Goal: Task Accomplishment & Management: Use online tool/utility

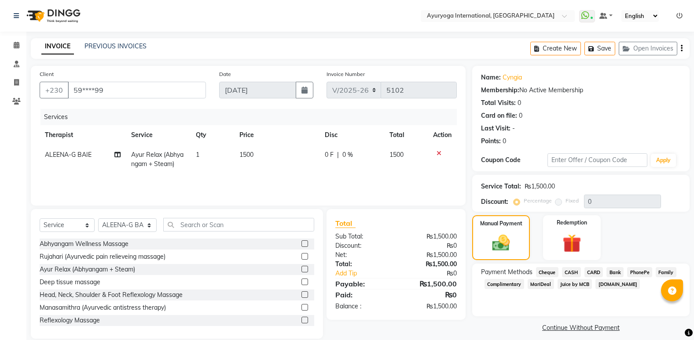
select select "730"
select select "service"
select select "80876"
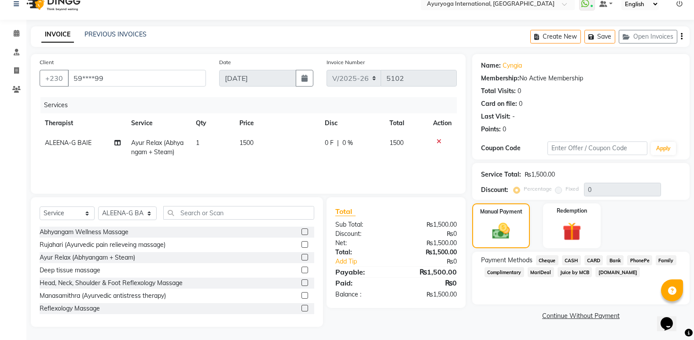
click at [576, 262] on span "CASH" at bounding box center [571, 261] width 19 height 10
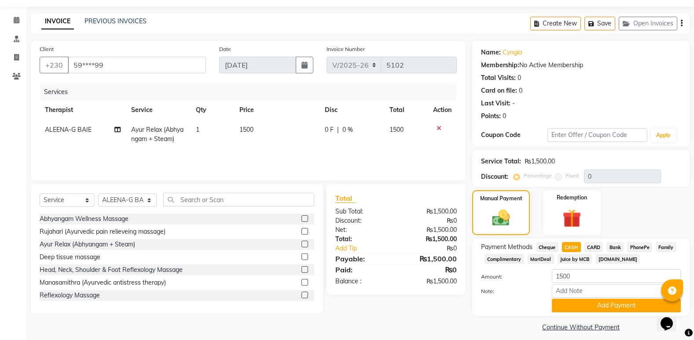
scroll to position [32, 0]
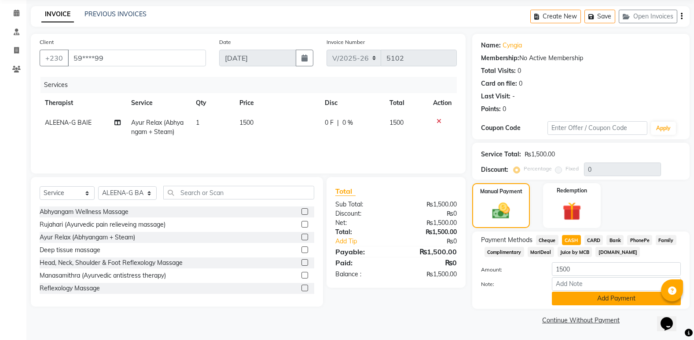
drag, startPoint x: 603, startPoint y: 306, endPoint x: 605, endPoint y: 301, distance: 5.0
click at [604, 306] on div "Payment Methods Cheque CASH CARD Bank PhonePe Family Complimentary MariDeal Jui…" at bounding box center [580, 270] width 217 height 77
click at [605, 299] on button "Add Payment" at bounding box center [615, 299] width 129 height 14
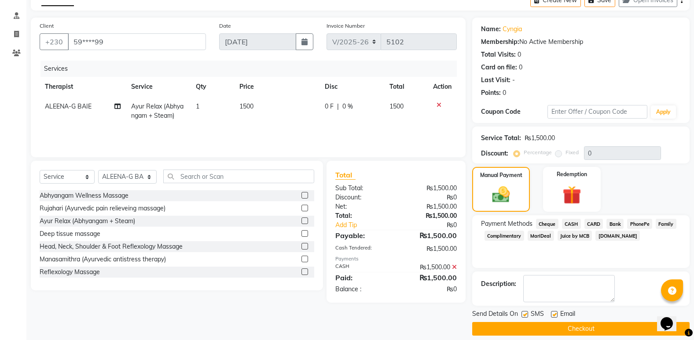
scroll to position [57, 0]
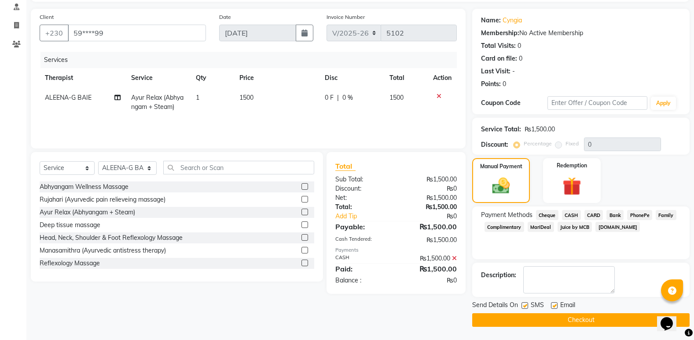
click at [606, 318] on button "Checkout" at bounding box center [580, 321] width 217 height 14
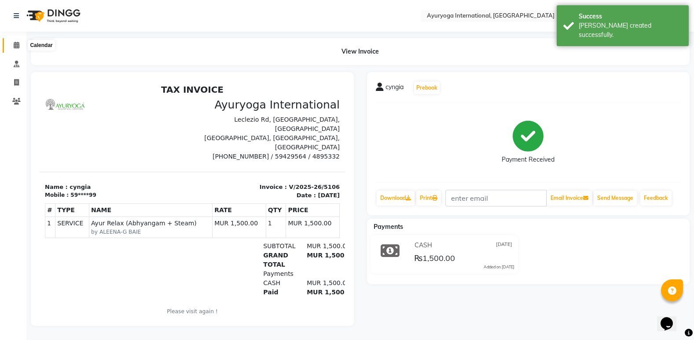
click at [10, 45] on span at bounding box center [16, 45] width 15 height 10
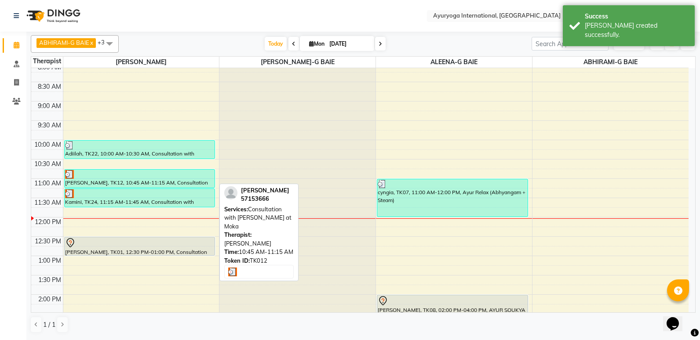
scroll to position [220, 0]
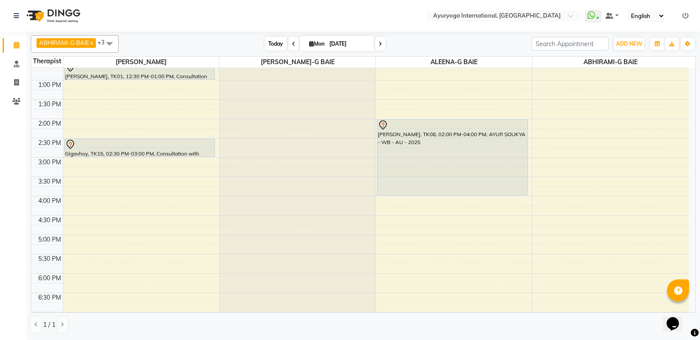
click at [269, 45] on span "Today" at bounding box center [276, 44] width 22 height 14
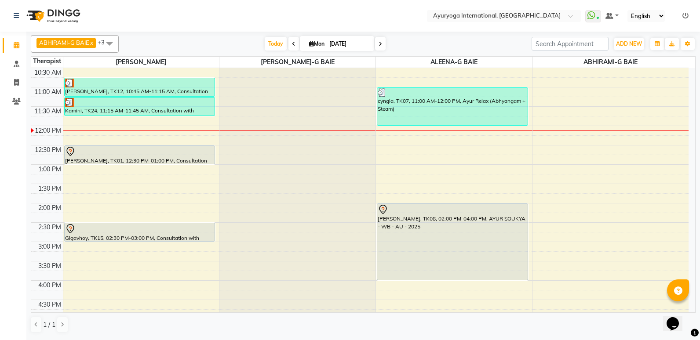
scroll to position [150, 0]
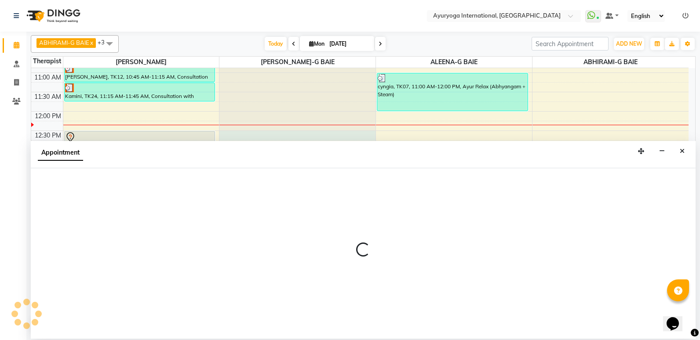
select select "77770"
select select "tentative"
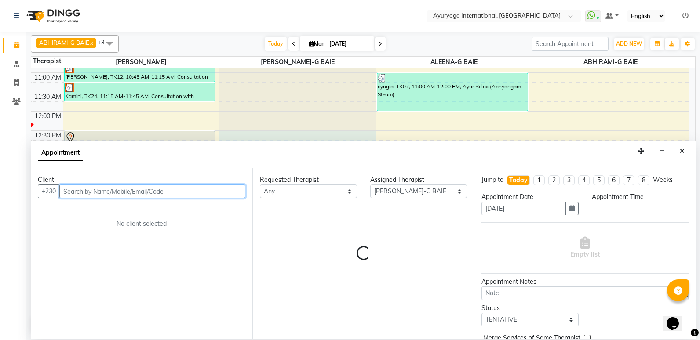
select select "750"
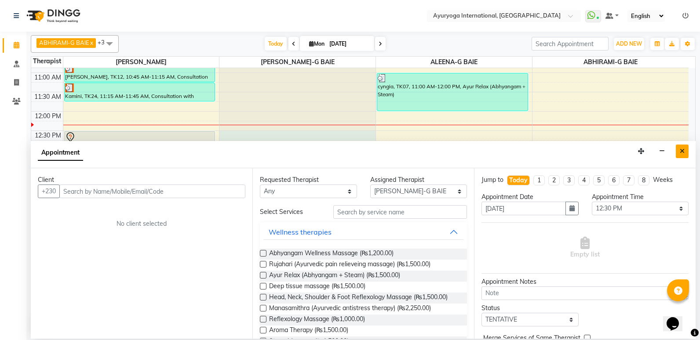
click at [677, 147] on button "Close" at bounding box center [682, 152] width 13 height 14
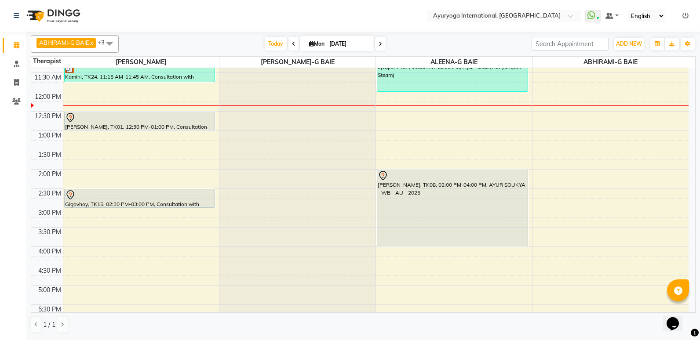
scroll to position [220, 0]
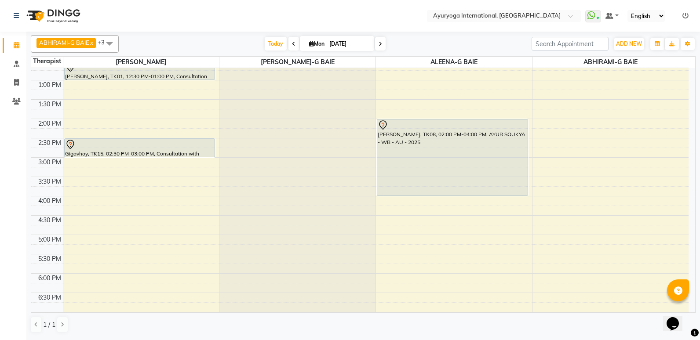
click at [381, 38] on span at bounding box center [380, 44] width 11 height 14
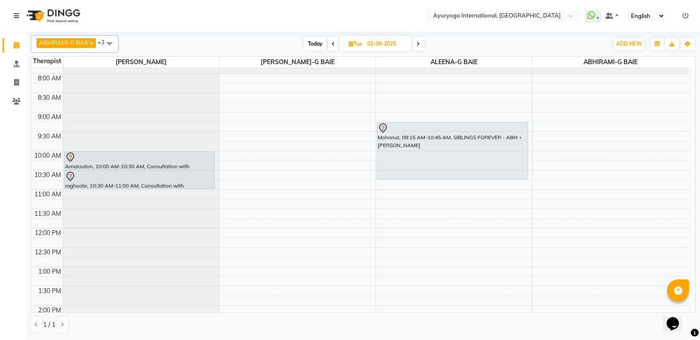
scroll to position [0, 0]
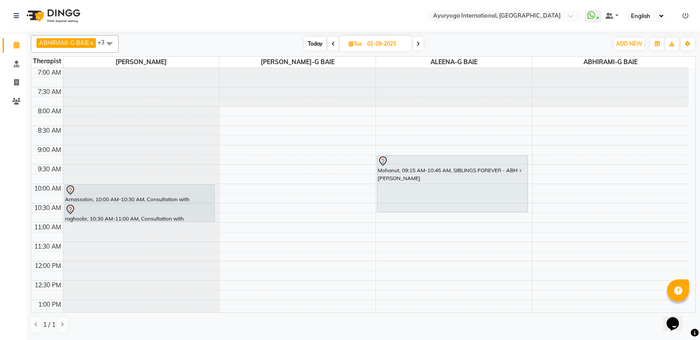
click at [312, 43] on span "Today" at bounding box center [315, 44] width 22 height 14
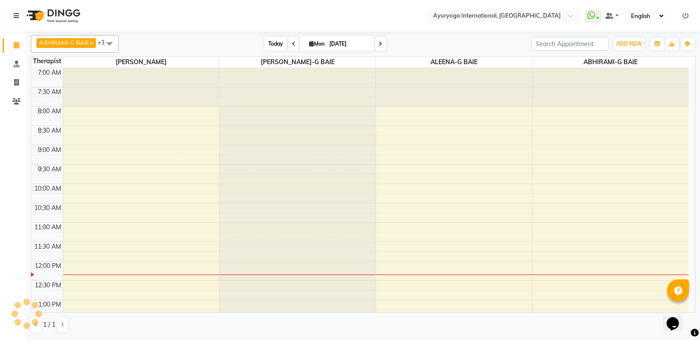
scroll to position [194, 0]
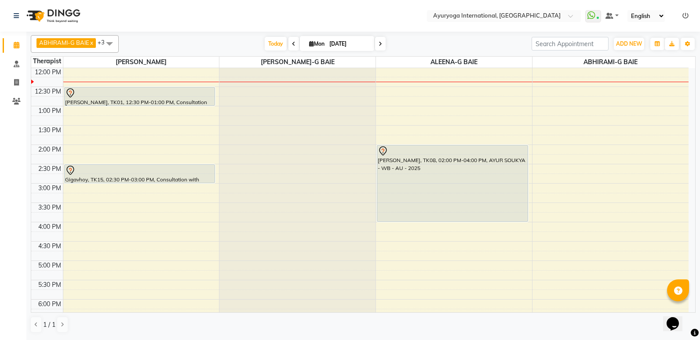
click at [379, 41] on icon at bounding box center [381, 43] width 4 height 5
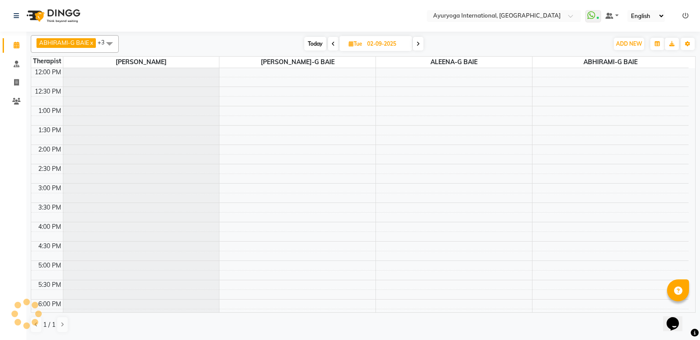
scroll to position [0, 0]
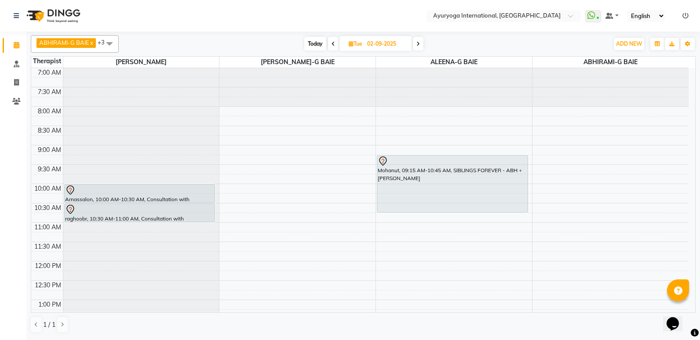
click at [422, 47] on span at bounding box center [418, 44] width 11 height 14
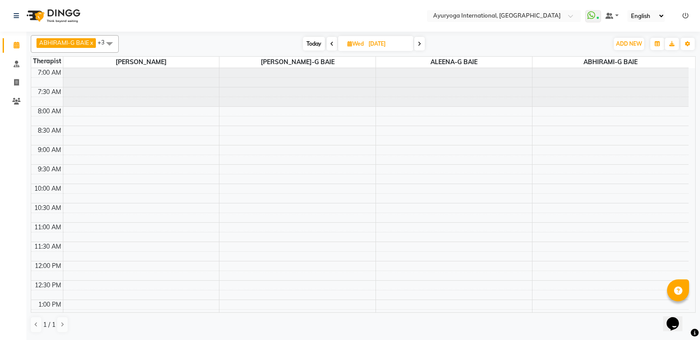
click at [424, 48] on span at bounding box center [419, 44] width 11 height 14
click at [316, 40] on span "Today" at bounding box center [315, 44] width 22 height 14
type input "[DATE]"
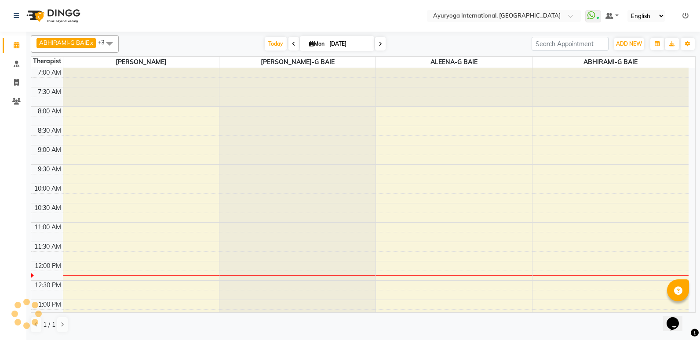
scroll to position [194, 0]
